Goal: Information Seeking & Learning: Check status

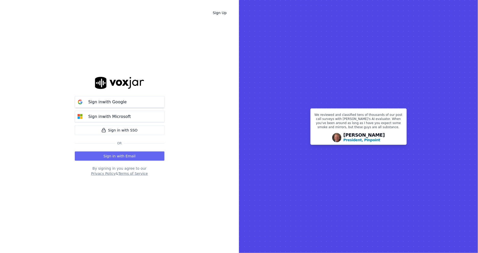
click at [108, 103] on p "Sign in with Google" at bounding box center [107, 102] width 38 height 6
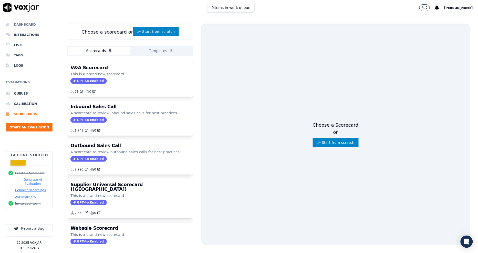
click at [28, 23] on li "Dashboard" at bounding box center [29, 24] width 46 height 10
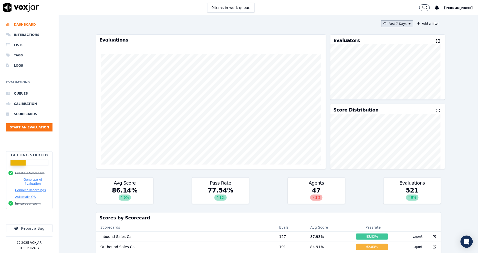
click at [389, 27] on button "Past 7 Days" at bounding box center [397, 23] width 32 height 7
click at [390, 57] on div "Past 30 Days" at bounding box center [400, 58] width 20 height 4
click at [400, 87] on button "Add" at bounding box center [405, 83] width 10 height 8
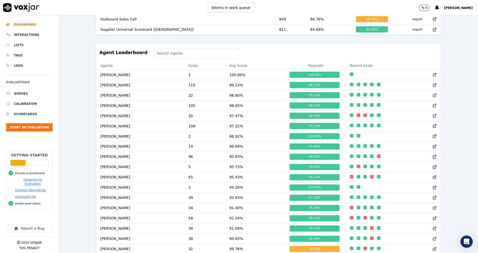
scroll to position [433, 0]
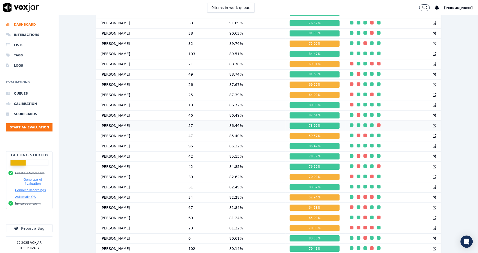
click at [363, 127] on div "button" at bounding box center [365, 125] width 4 height 4
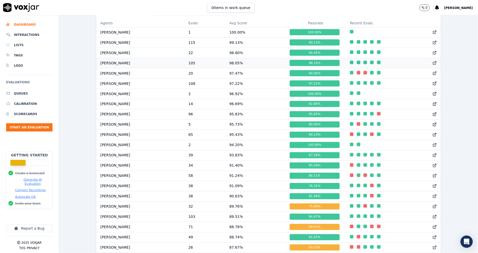
scroll to position [285, 0]
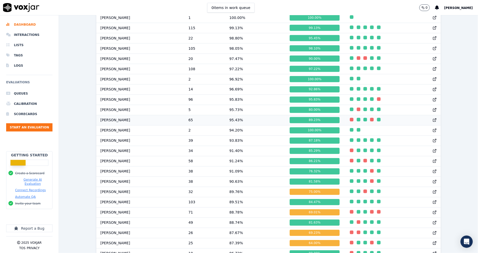
click at [358, 125] on td at bounding box center [393, 120] width 95 height 10
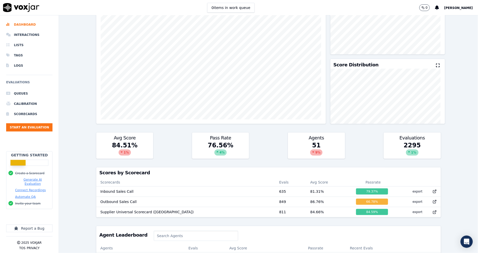
scroll to position [0, 0]
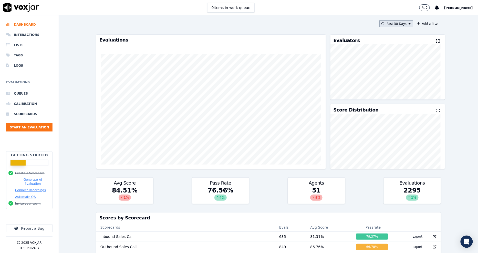
click at [392, 22] on button "Past 30 Days" at bounding box center [396, 23] width 34 height 7
click at [393, 63] on div "This Month" at bounding box center [398, 64] width 17 height 4
click at [400, 85] on button "Add" at bounding box center [405, 83] width 10 height 8
click at [388, 23] on button "This Month" at bounding box center [397, 23] width 31 height 7
click at [391, 70] on div "This Year" at bounding box center [397, 70] width 14 height 4
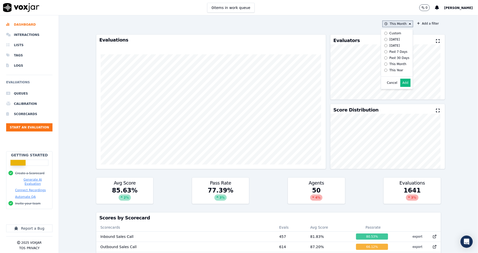
click at [400, 86] on button "Add" at bounding box center [405, 83] width 10 height 8
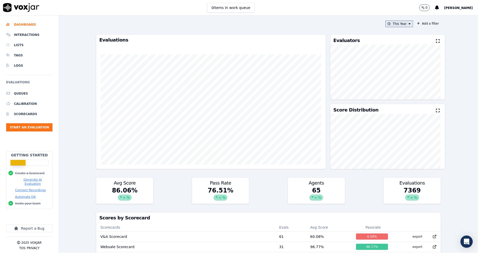
click at [403, 26] on button "This Year" at bounding box center [399, 23] width 28 height 7
click at [395, 57] on div "Past 30 Days" at bounding box center [400, 58] width 20 height 4
drag, startPoint x: 91, startPoint y: 53, endPoint x: 125, endPoint y: 54, distance: 34.1
click at [91, 53] on div "This Year Custom Today Yesterday Past 7 Days Past 30 Days This Month This Year …" at bounding box center [268, 133] width 419 height 237
click at [391, 24] on button "This Year" at bounding box center [399, 23] width 28 height 7
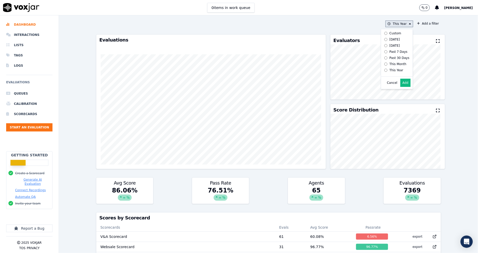
click at [390, 59] on div "Past 30 Days" at bounding box center [400, 58] width 20 height 4
click at [401, 86] on button "Add" at bounding box center [405, 83] width 10 height 8
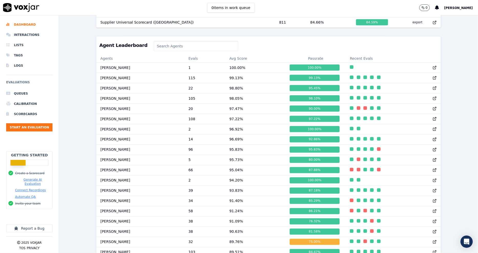
scroll to position [263, 0]
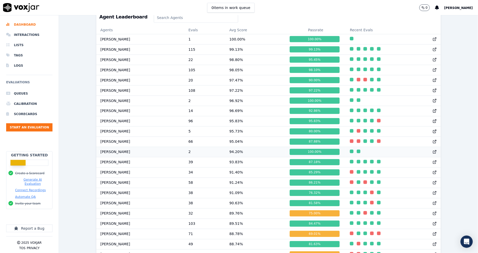
click at [435, 151] on icon at bounding box center [435, 150] width 1 height 1
click at [82, 104] on div "Past 30 Days Add a filter Evaluations Evaluators Score Distribution Avg Score 8…" at bounding box center [268, 133] width 419 height 237
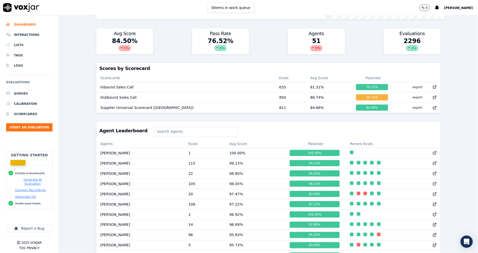
click at [80, 75] on div "Past 30 Days Add a filter Evaluations Evaluators Score Distribution Avg Score 8…" at bounding box center [268, 133] width 419 height 237
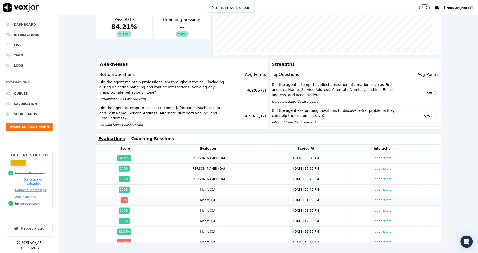
click at [365, 195] on td "open score" at bounding box center [383, 200] width 67 height 11
click at [375, 198] on link "open score" at bounding box center [383, 200] width 17 height 4
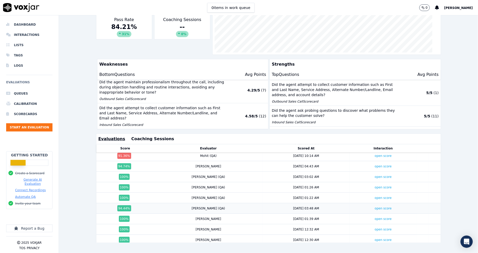
scroll to position [114, 0]
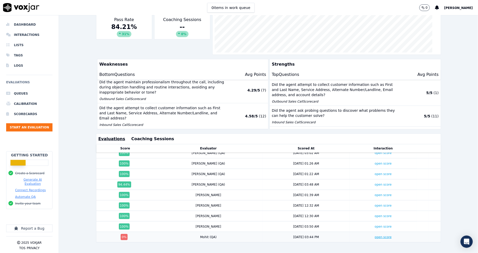
click at [375, 235] on link "open score" at bounding box center [383, 237] width 17 height 4
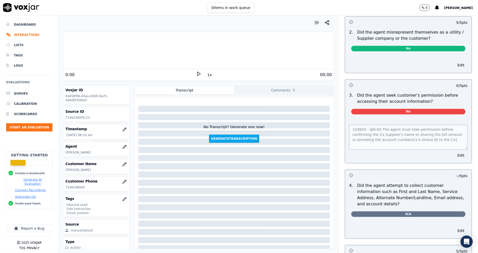
scroll to position [370, 0]
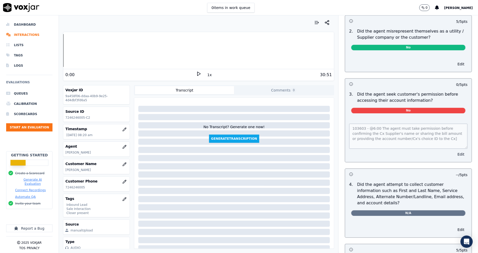
click at [449, 155] on div "103603 - @6:00 The agent must take permission before confirming the Cx Supplier…" at bounding box center [408, 140] width 127 height 45
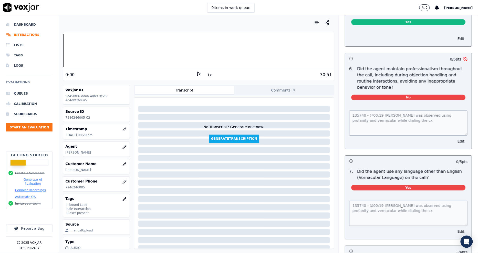
scroll to position [598, 0]
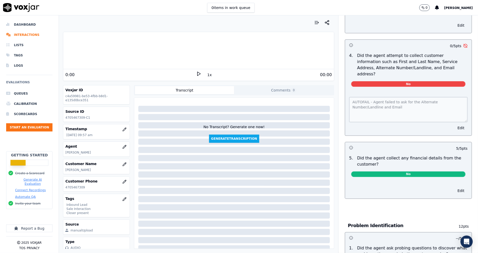
scroll to position [199, 0]
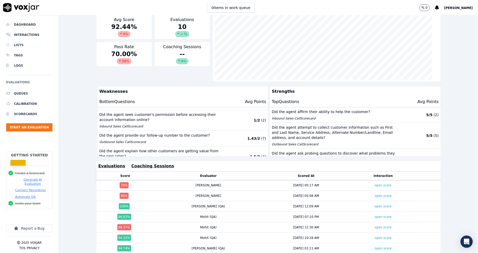
scroll to position [101, 0]
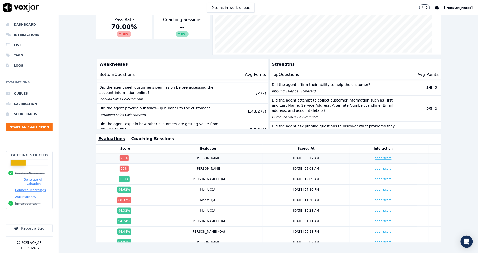
click at [375, 156] on link "open score" at bounding box center [383, 158] width 17 height 4
click at [375, 167] on link "open score" at bounding box center [383, 169] width 17 height 4
click at [375, 198] on link "open score" at bounding box center [383, 200] width 17 height 4
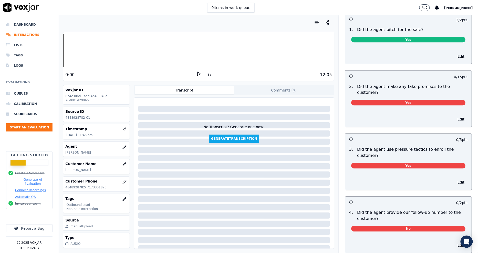
scroll to position [998, 0]
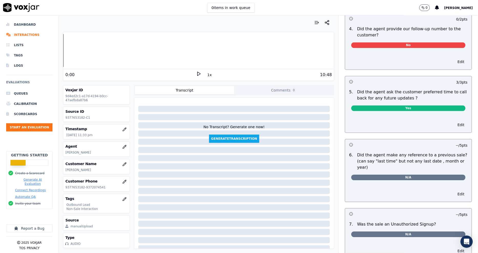
scroll to position [1197, 0]
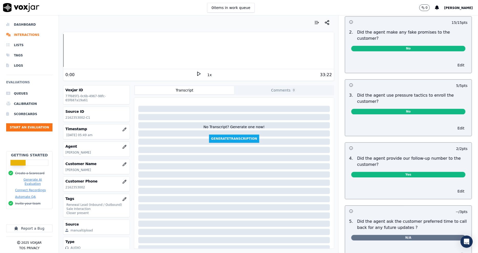
scroll to position [910, 0]
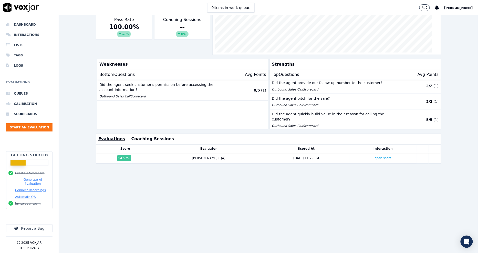
scroll to position [16, 0]
